Goal: Transaction & Acquisition: Purchase product/service

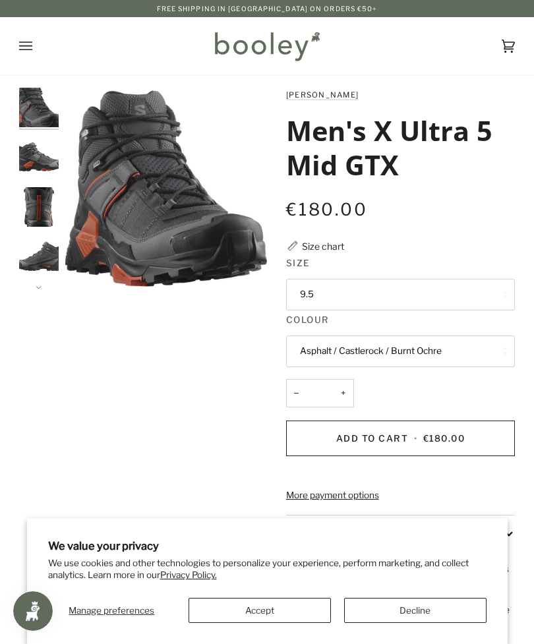
click at [32, 46] on button "Open menu" at bounding box center [39, 46] width 40 height 58
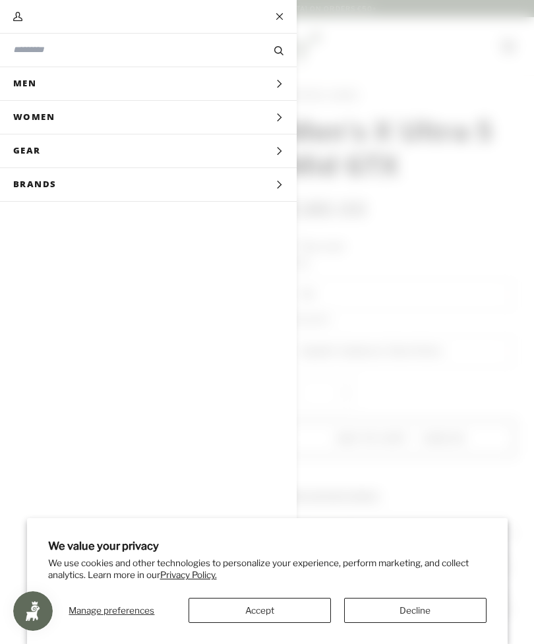
click at [37, 80] on span "Men" at bounding box center [29, 83] width 59 height 33
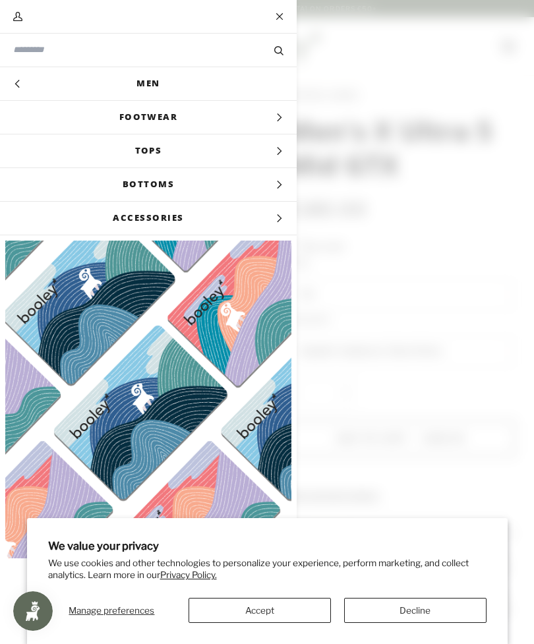
click at [193, 113] on span "Footwear" at bounding box center [148, 117] width 297 height 33
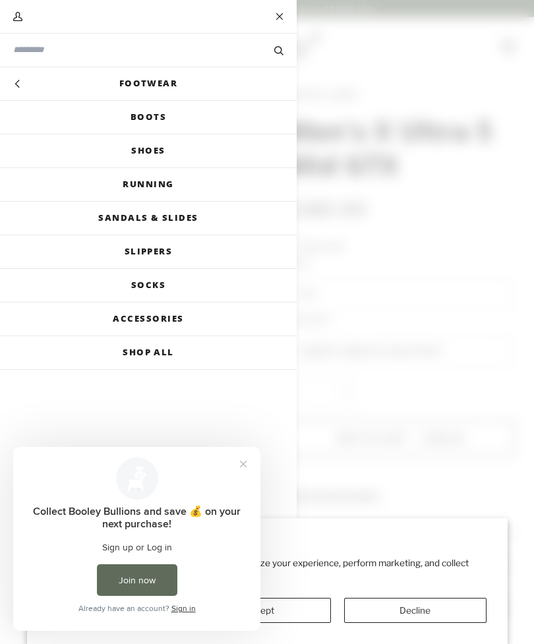
click at [165, 152] on link "Shoes" at bounding box center [148, 151] width 297 height 33
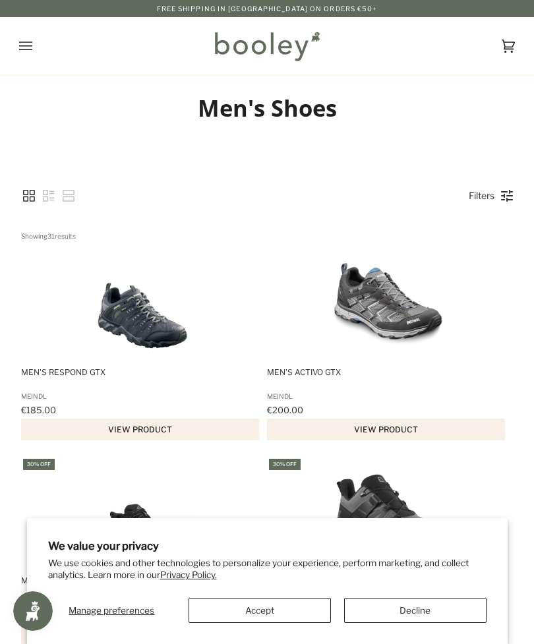
click at [268, 611] on button "Accept" at bounding box center [260, 610] width 142 height 25
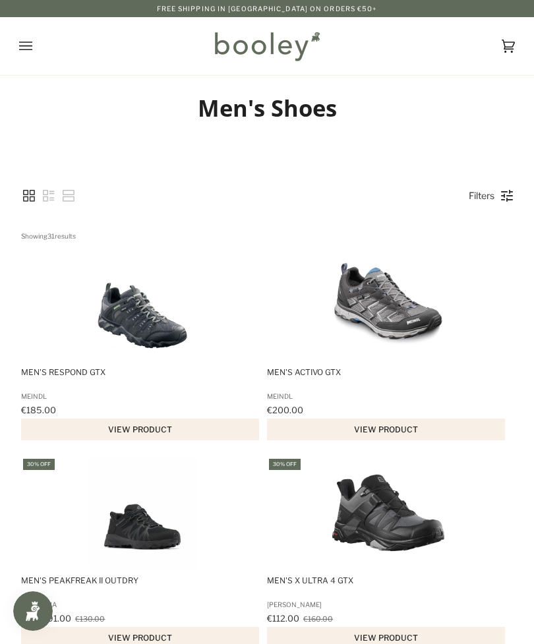
click at [36, 45] on button "Open menu" at bounding box center [39, 46] width 40 height 58
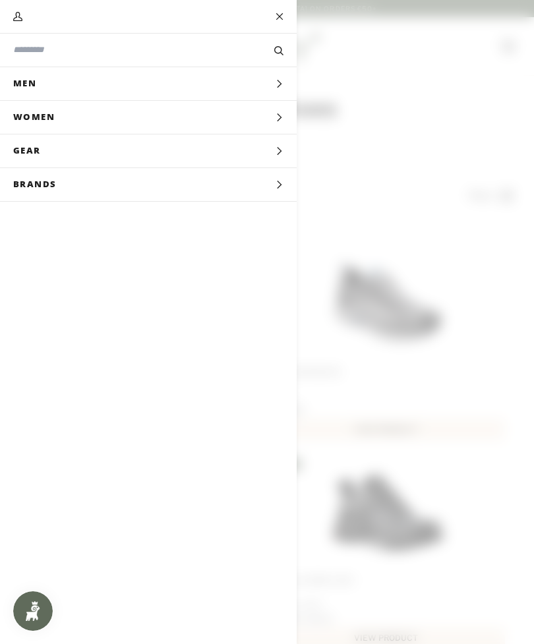
click at [131, 55] on input "Search our store" at bounding box center [126, 50] width 226 height 13
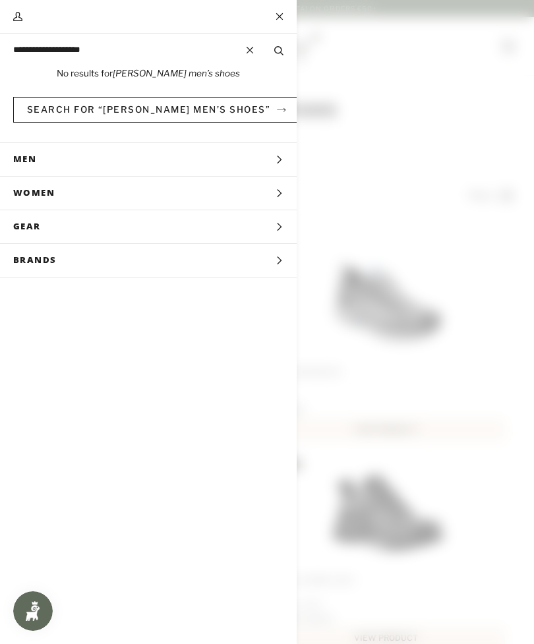
type input "**********"
click at [279, 50] on button "Search" at bounding box center [279, 50] width 36 height 13
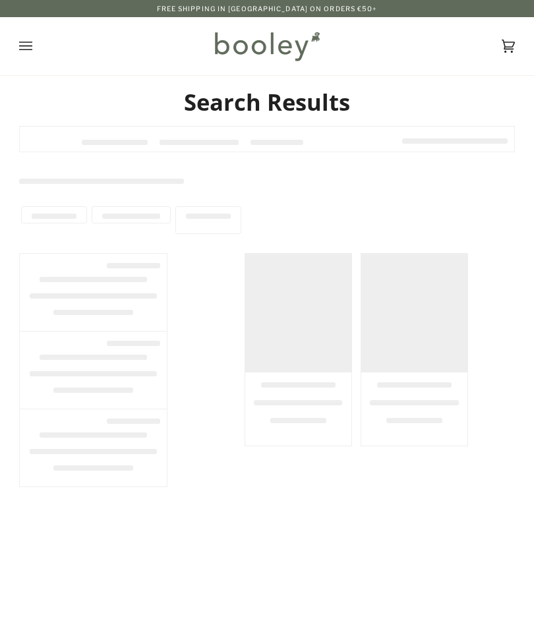
type input "**********"
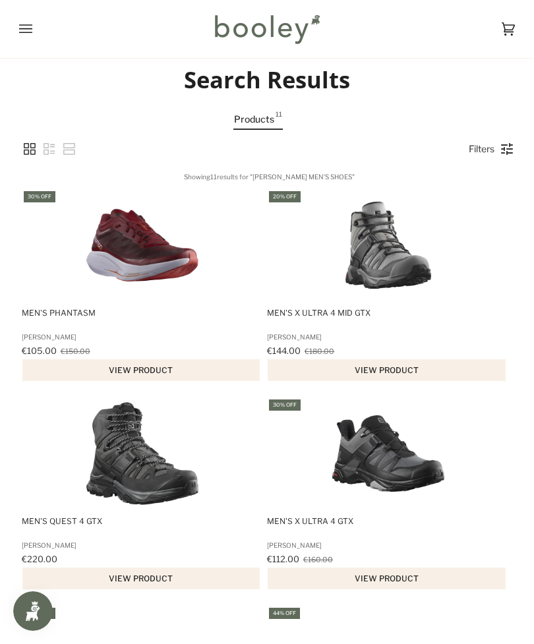
scroll to position [22, 0]
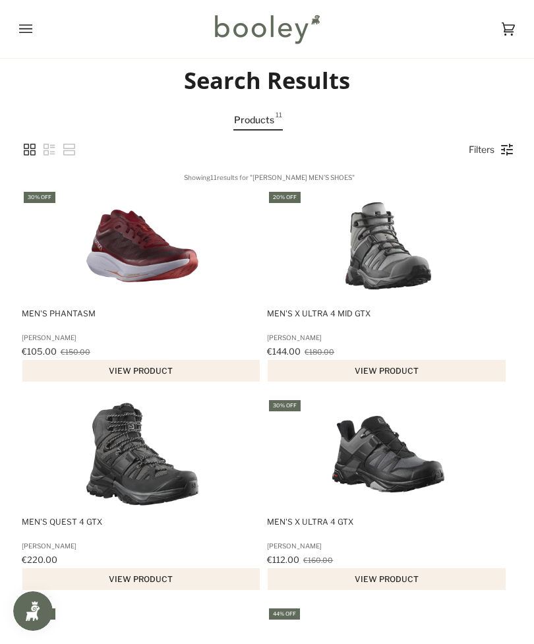
click at [500, 140] on link "Filters" at bounding box center [481, 149] width 39 height 22
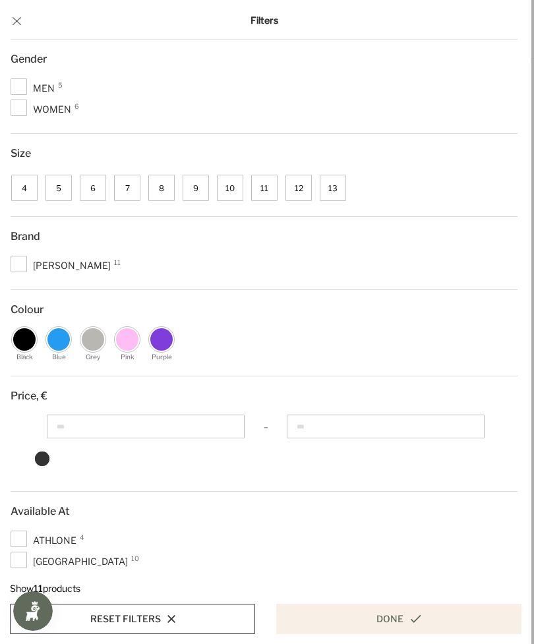
click at [167, 189] on span "8" at bounding box center [161, 188] width 26 height 26
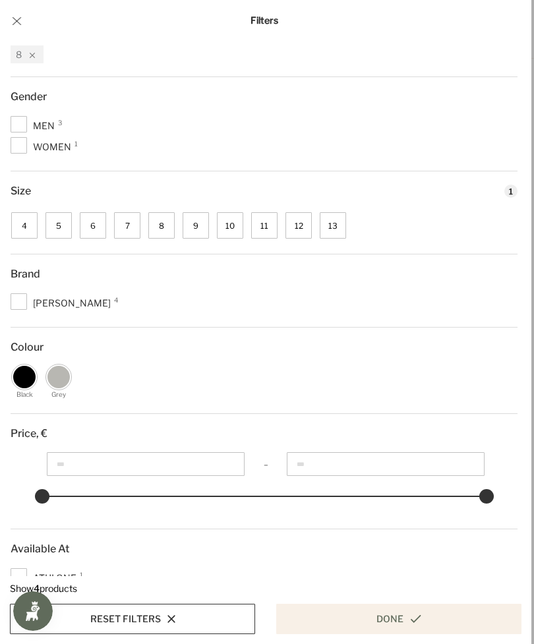
click at [26, 123] on span "Men 3" at bounding box center [36, 126] width 51 height 16
click at [402, 617] on button "Done" at bounding box center [398, 619] width 245 height 30
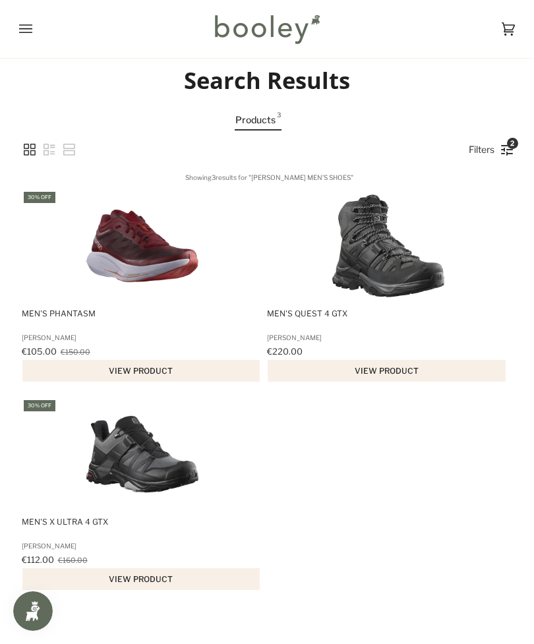
click at [157, 590] on button "View product" at bounding box center [141, 579] width 238 height 22
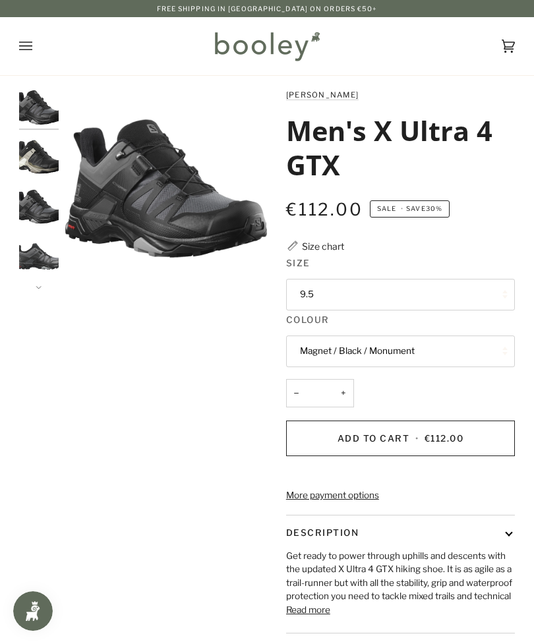
click at [46, 210] on img "Salomon Men's X Ultra 4 GTX Magnet / Black / Monument A - Booley Galway" at bounding box center [39, 207] width 40 height 40
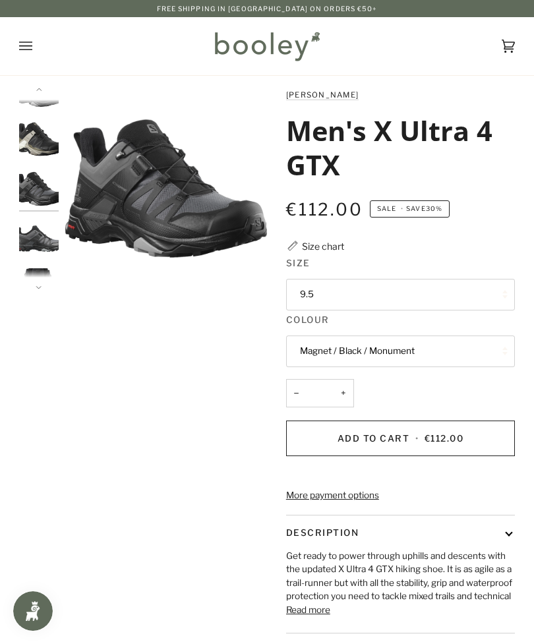
scroll to position [18, 0]
click at [49, 251] on img "Salomon Men's X Ultra 4 GTX Magnet / Black / Monument - Booley Galway" at bounding box center [39, 239] width 40 height 40
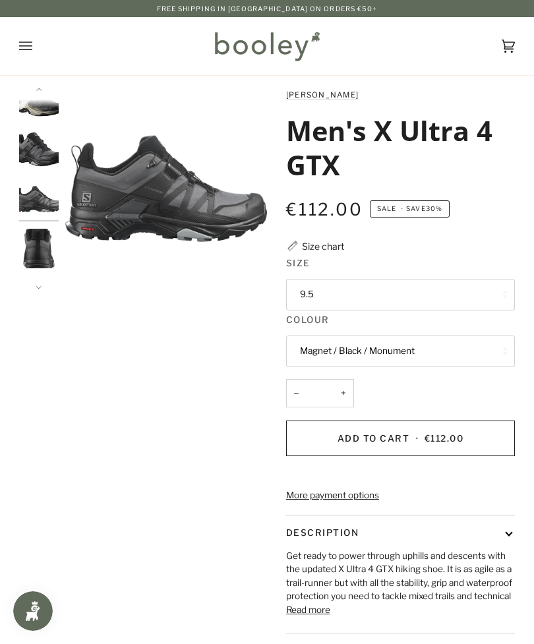
scroll to position [67, 0]
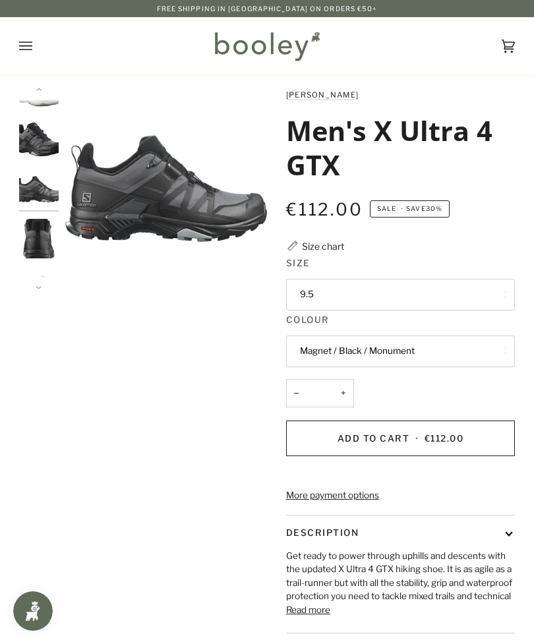
click at [50, 245] on img "Salomon Men's X Ultra 4 GTX Magnet / Black / Monument - Booley Galway" at bounding box center [39, 239] width 40 height 40
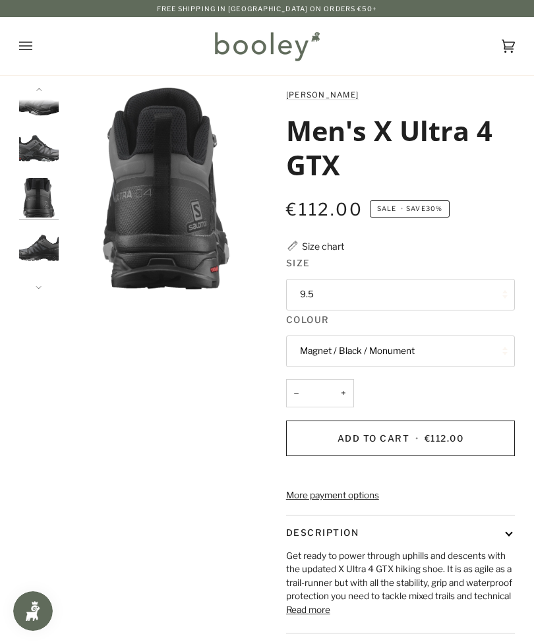
scroll to position [117, 0]
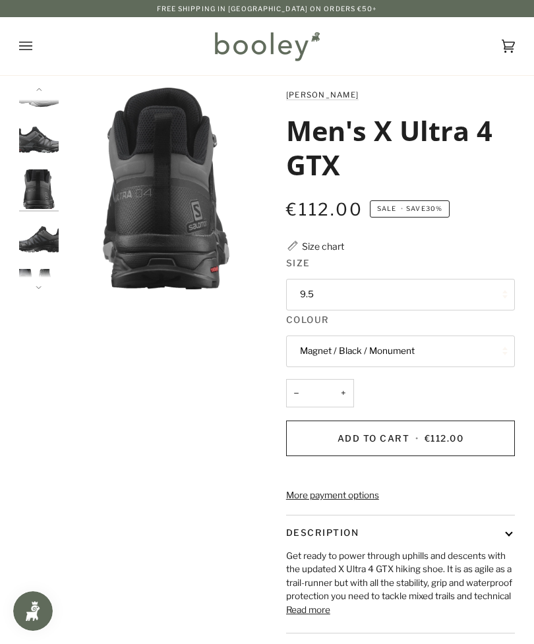
click at [50, 144] on img "Salomon Men's X Ultra 4 GTX Magnet / Black / Monument - Booley Galway" at bounding box center [39, 140] width 40 height 40
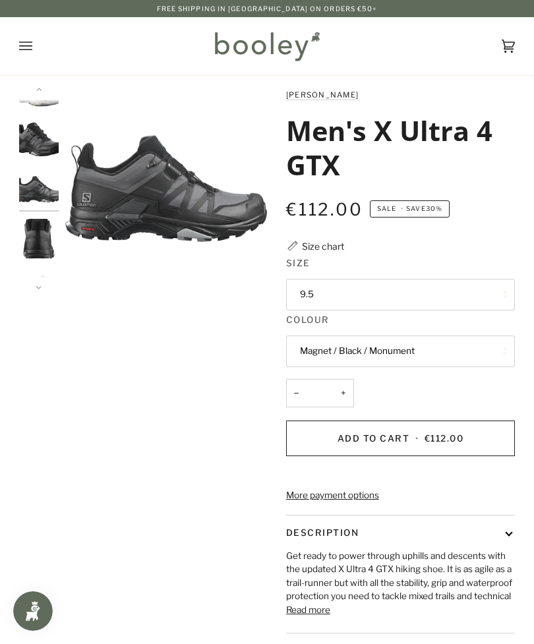
click at [45, 146] on img "Salomon Men's X Ultra 4 GTX Magnet / Black / Monument A - Booley Galway" at bounding box center [39, 140] width 40 height 40
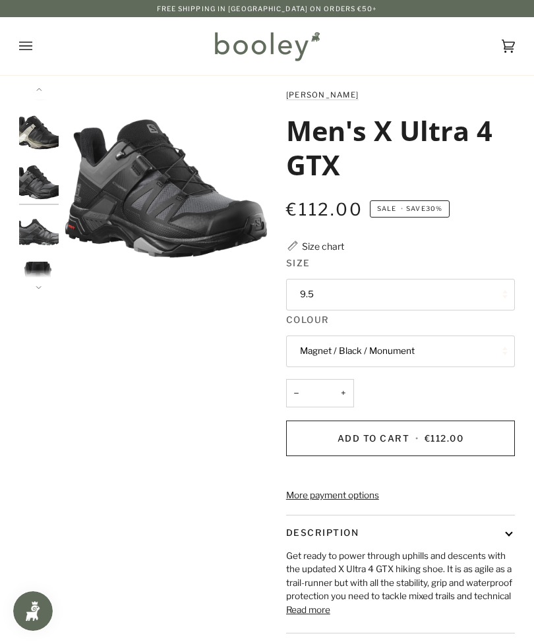
scroll to position [18, 0]
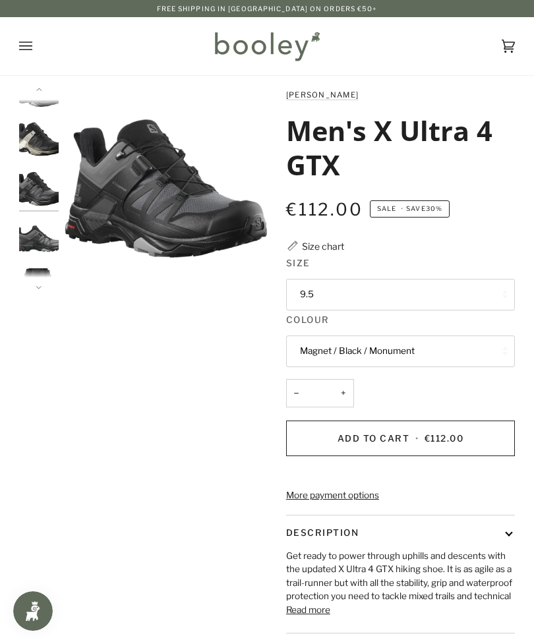
click at [48, 144] on img "Salomon Men's X Ultra 4 GTX Black / Vintage Khaki / Vanilla Ice - Booley Galway" at bounding box center [39, 139] width 40 height 40
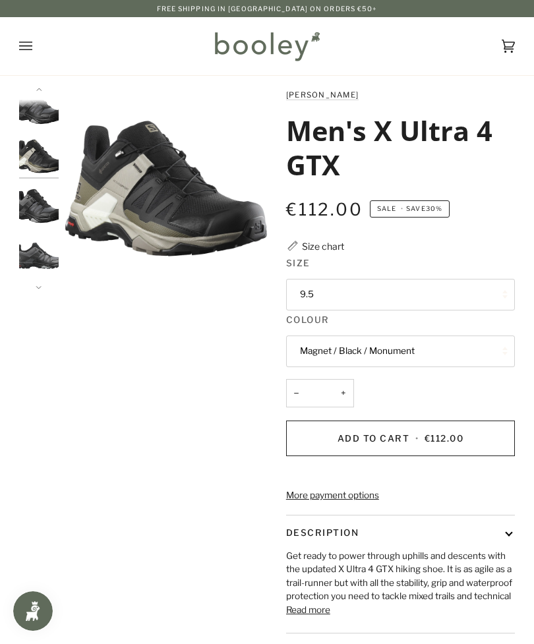
scroll to position [0, 0]
click at [49, 114] on img "Salomon Men's X Ultra 4 GTX Magnet / Black / Monument - Booley Galway" at bounding box center [39, 108] width 40 height 40
